Goal: Check status: Check status

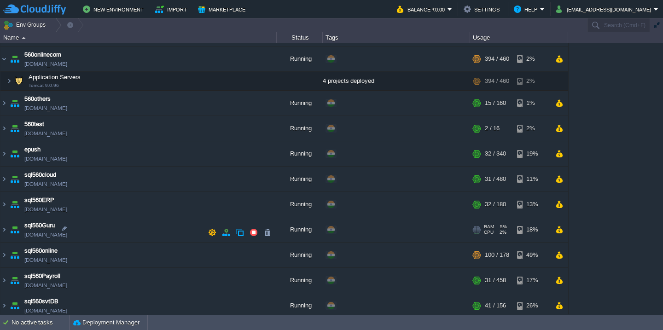
scroll to position [175, 0]
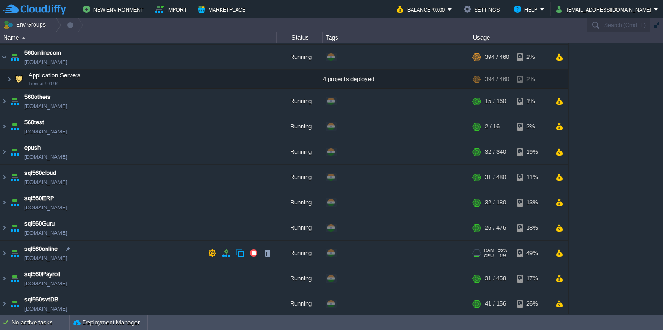
click at [122, 247] on td "sql560online sql560online.cloudjiffy.net" at bounding box center [138, 253] width 276 height 25
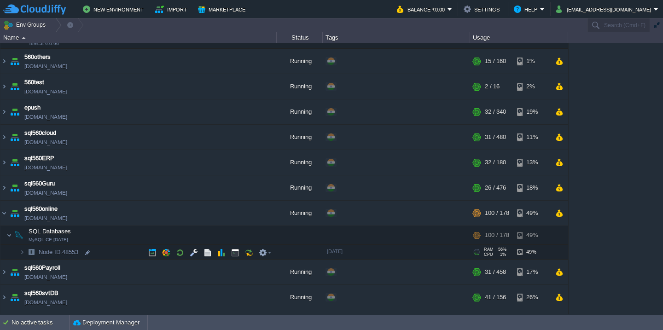
scroll to position [233, 0]
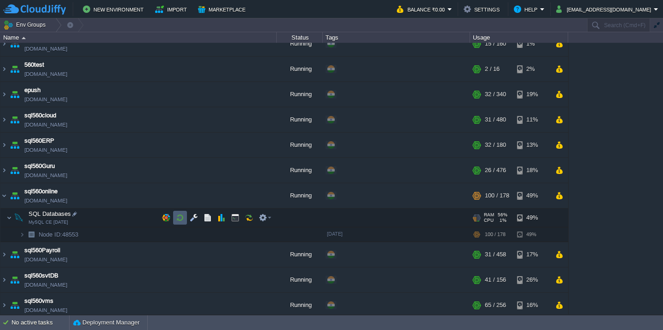
click at [179, 217] on button "button" at bounding box center [180, 218] width 8 height 8
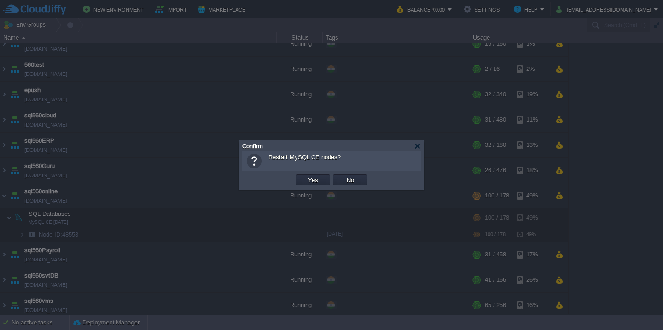
click at [305, 176] on button "Yes" at bounding box center [313, 180] width 16 height 8
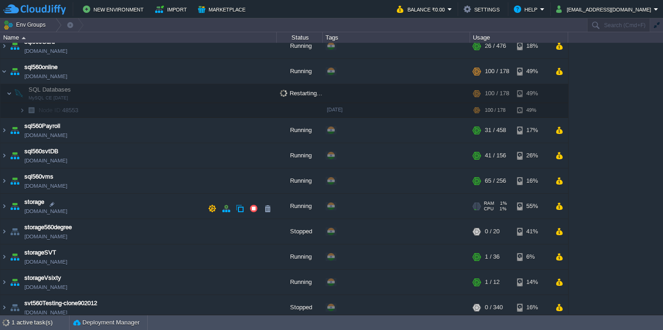
scroll to position [356, 0]
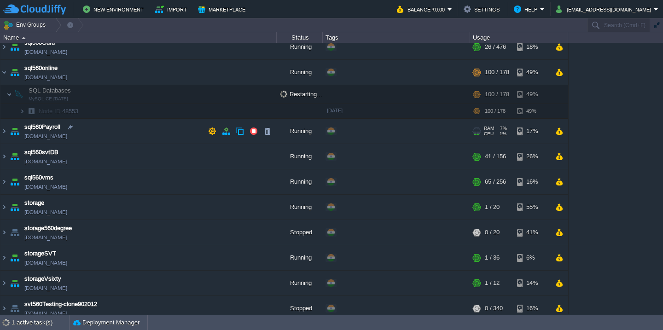
click at [149, 133] on td "sql560Payroll sql560payroll.cloudjiffy.net" at bounding box center [138, 131] width 276 height 25
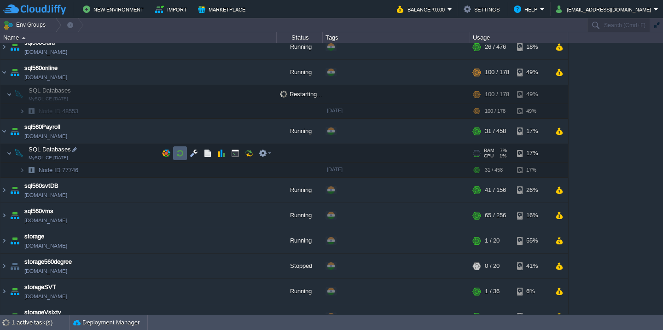
click at [183, 157] on button "button" at bounding box center [180, 153] width 8 height 8
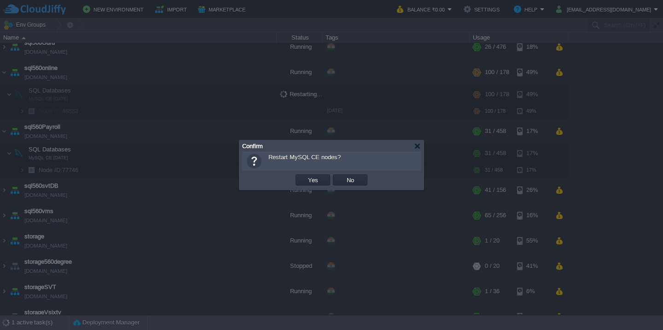
click at [305, 176] on button "Yes" at bounding box center [313, 180] width 16 height 8
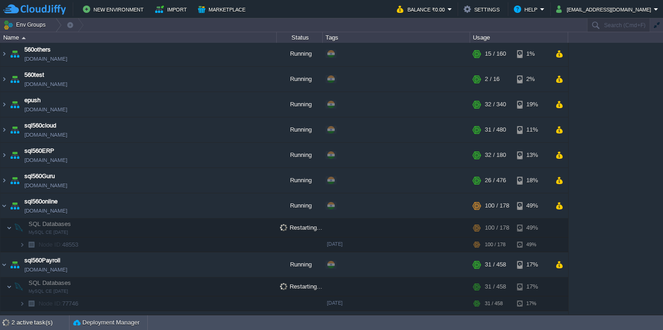
scroll to position [0, 0]
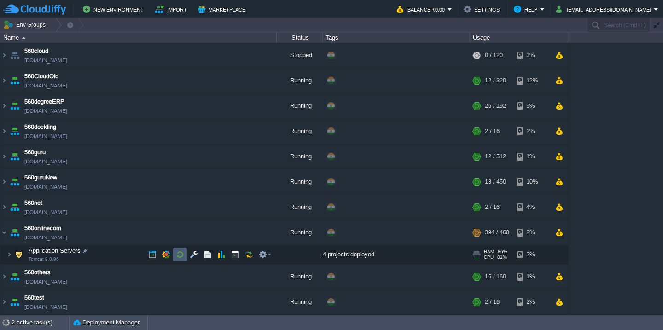
click at [178, 252] on button "button" at bounding box center [180, 255] width 8 height 8
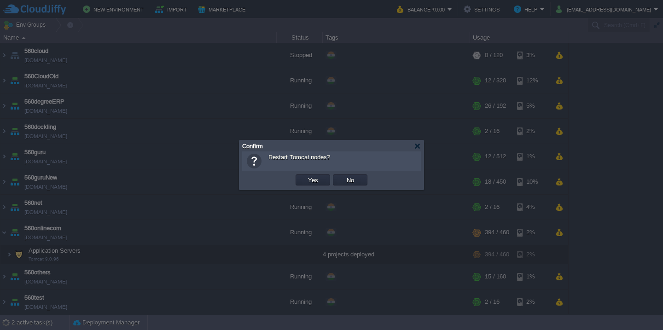
scroll to position [195, 0]
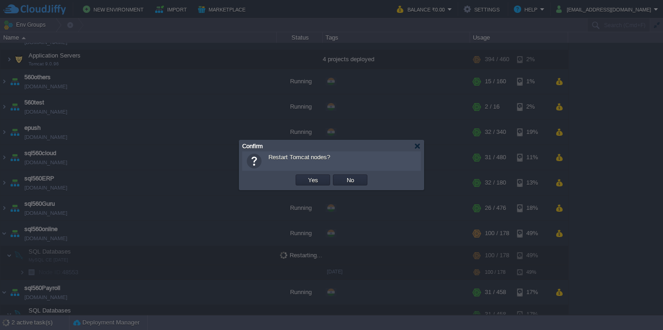
click at [305, 176] on button "Yes" at bounding box center [313, 180] width 16 height 8
